Goal: Obtain resource: Download file/media

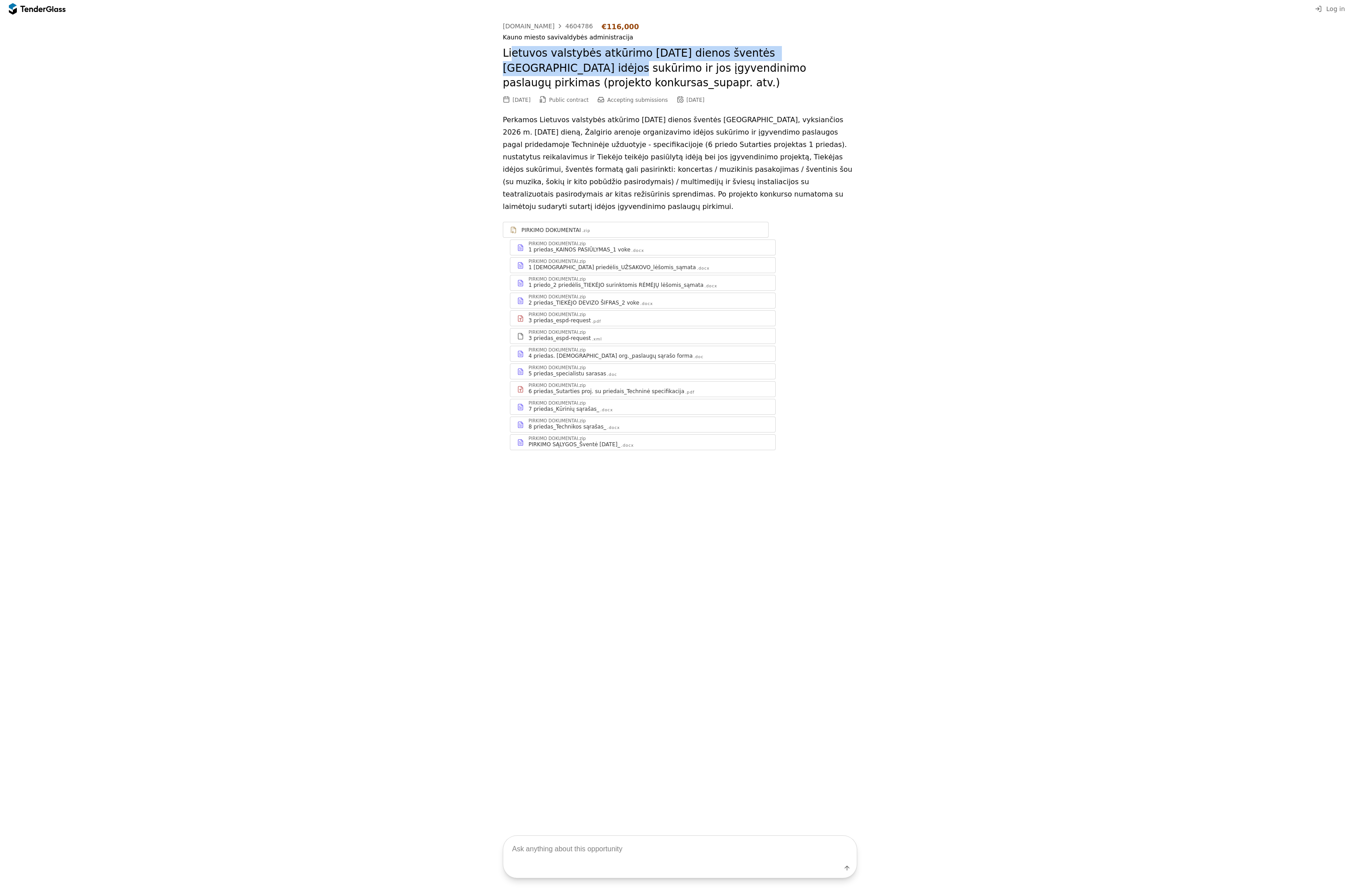
drag, startPoint x: 511, startPoint y: 52, endPoint x: 846, endPoint y: 59, distance: 335.1
click at [846, 59] on h2 "Lietuvos valstybės atkūrimo [DATE] dienos šventės [GEOGRAPHIC_DATA] idėjos sukū…" at bounding box center [679, 68] width 354 height 45
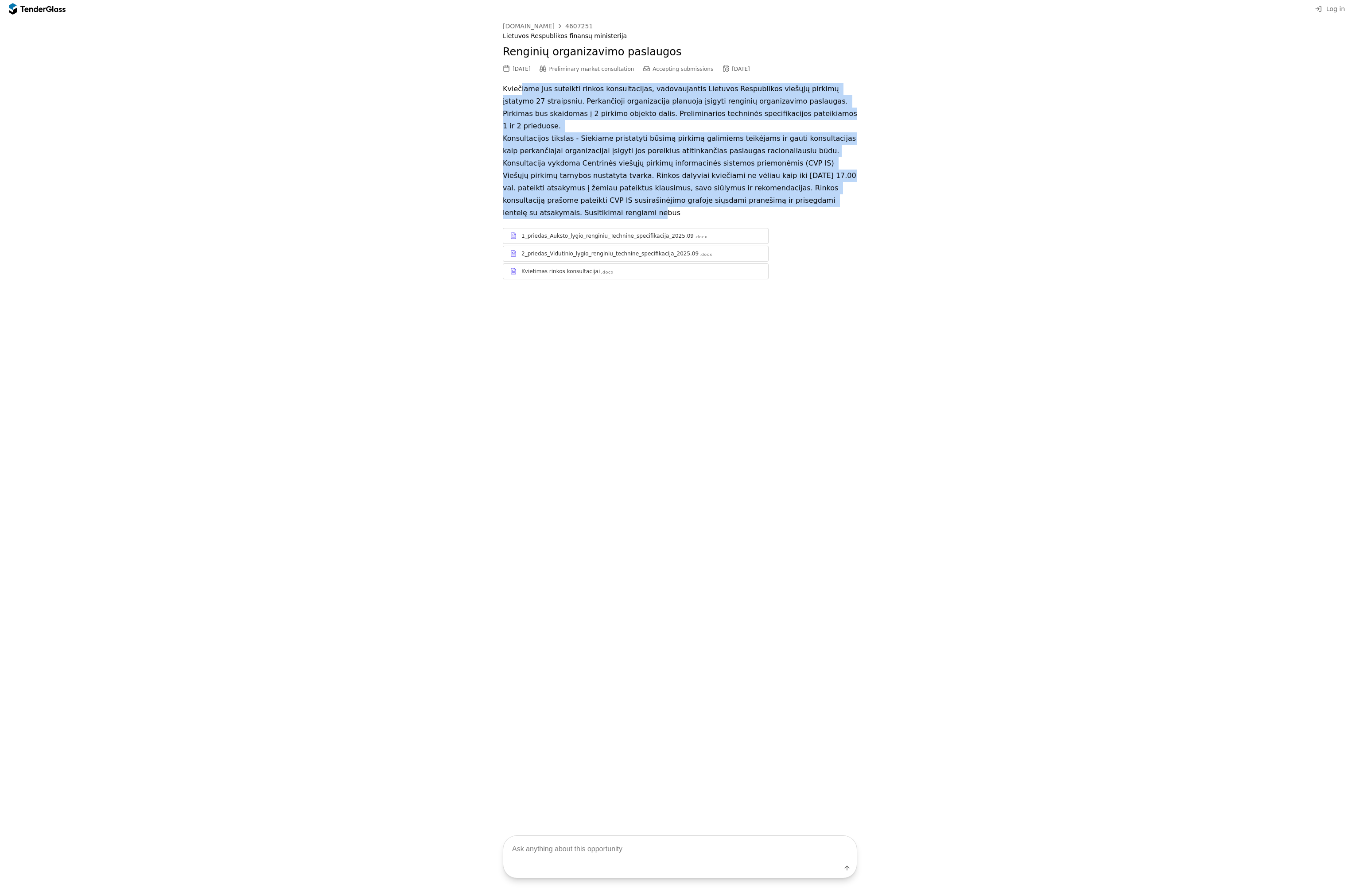
drag, startPoint x: 520, startPoint y: 88, endPoint x: 827, endPoint y: 187, distance: 322.6
click at [827, 187] on p "Kviečiame Jus suteikti rinkos konsultacijas, vadovaujantis Lietuvos Respublikos…" at bounding box center [679, 151] width 354 height 136
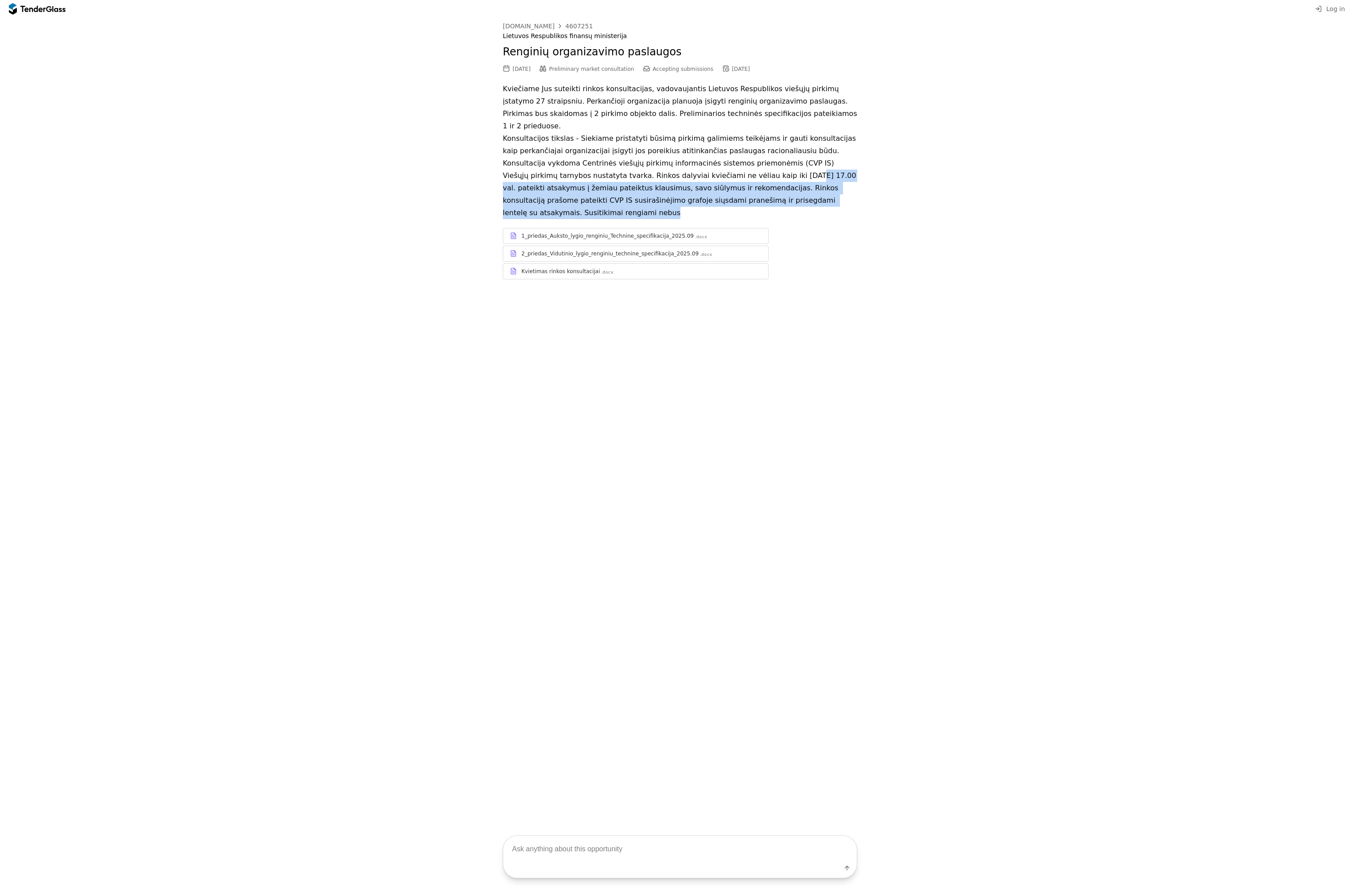
drag, startPoint x: 740, startPoint y: 159, endPoint x: 839, endPoint y: 184, distance: 102.1
click at [839, 184] on p "Kviečiame Jus suteikti rinkos konsultacijas, vadovaujantis Lietuvos Respublikos…" at bounding box center [679, 151] width 354 height 136
click at [839, 184] on p "Kviečiame Jus suteikti rinkos konsultacijas, vadovaujantis Lietuvos Respublikos…" at bounding box center [679, 151] width 354 height 136
drag, startPoint x: 632, startPoint y: 156, endPoint x: 855, endPoint y: 192, distance: 225.9
click at [855, 192] on p "Kviečiame Jus suteikti rinkos konsultacijas, vadovaujantis Lietuvos Respublikos…" at bounding box center [679, 151] width 354 height 136
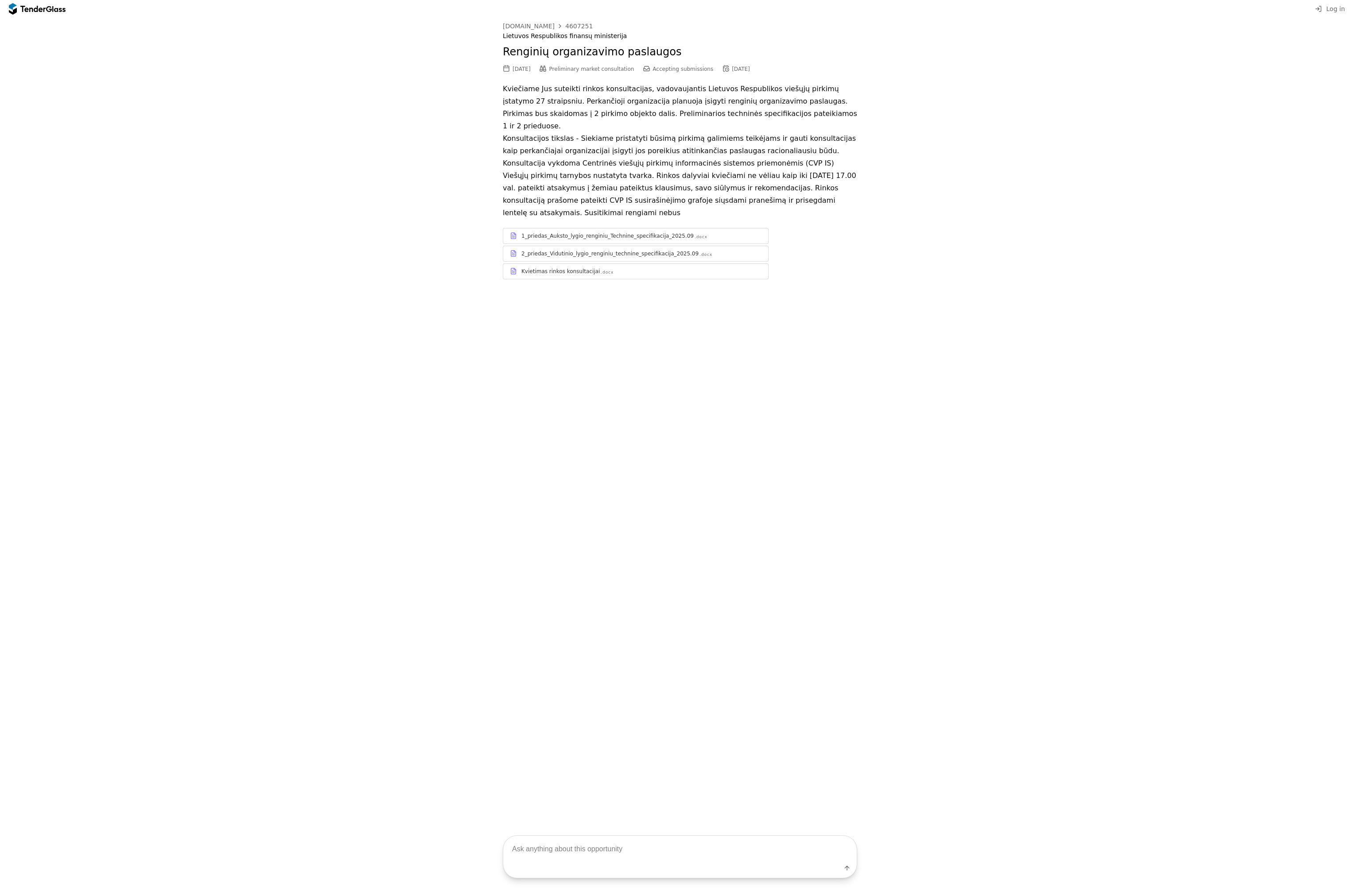
drag, startPoint x: 855, startPoint y: 192, endPoint x: 793, endPoint y: 198, distance: 62.3
click at [855, 192] on p "Kviečiame Jus suteikti rinkos konsultacijas, vadovaujantis Lietuvos Respublikos…" at bounding box center [679, 151] width 354 height 136
click at [612, 233] on div "1_priedas_Auksto_lygio_renginiu_Technine_specifikacija_2025.09" at bounding box center [608, 236] width 172 height 7
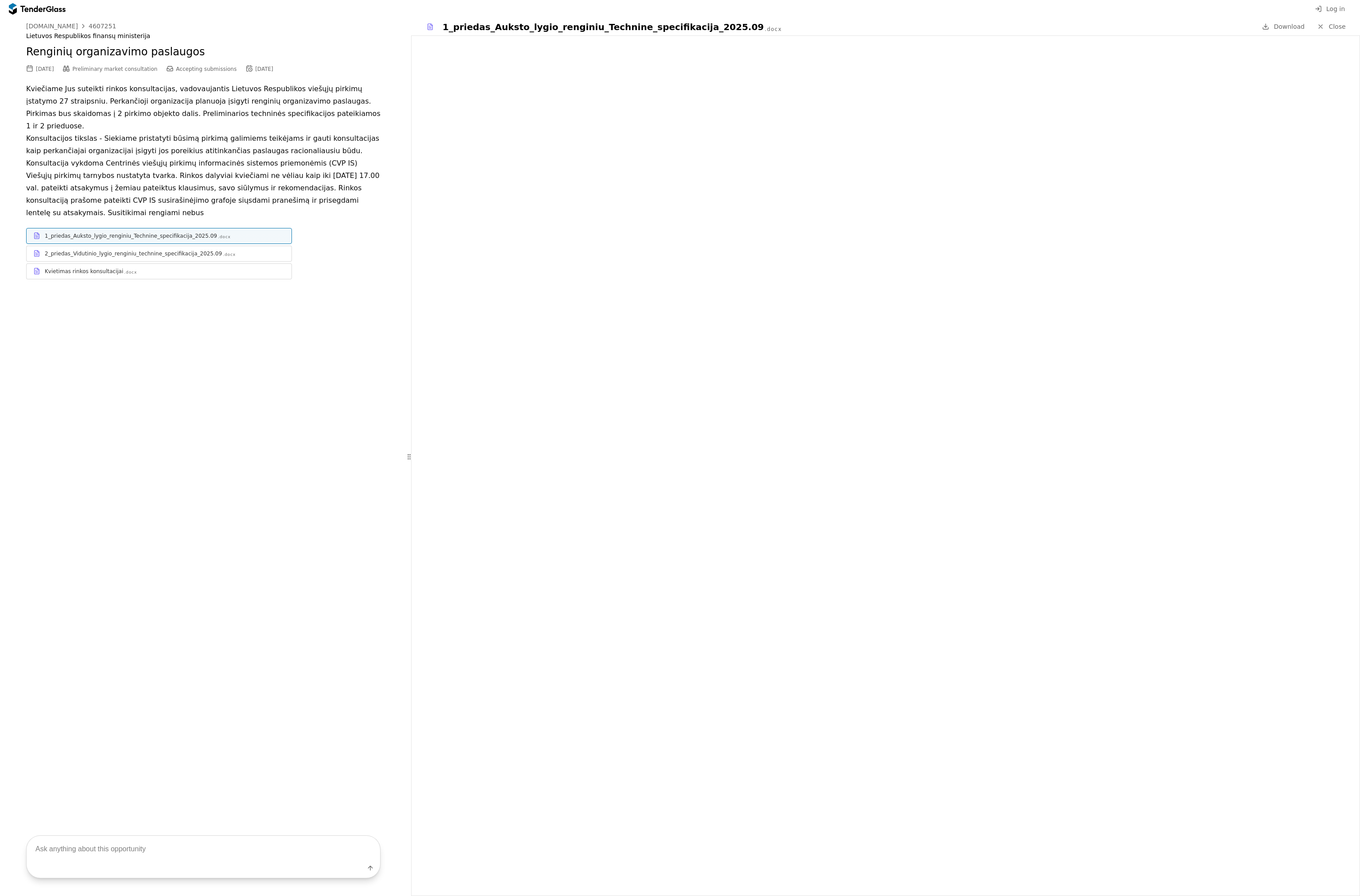
click at [1334, 24] on span "Close" at bounding box center [1337, 26] width 17 height 7
